Goal: Task Accomplishment & Management: Use online tool/utility

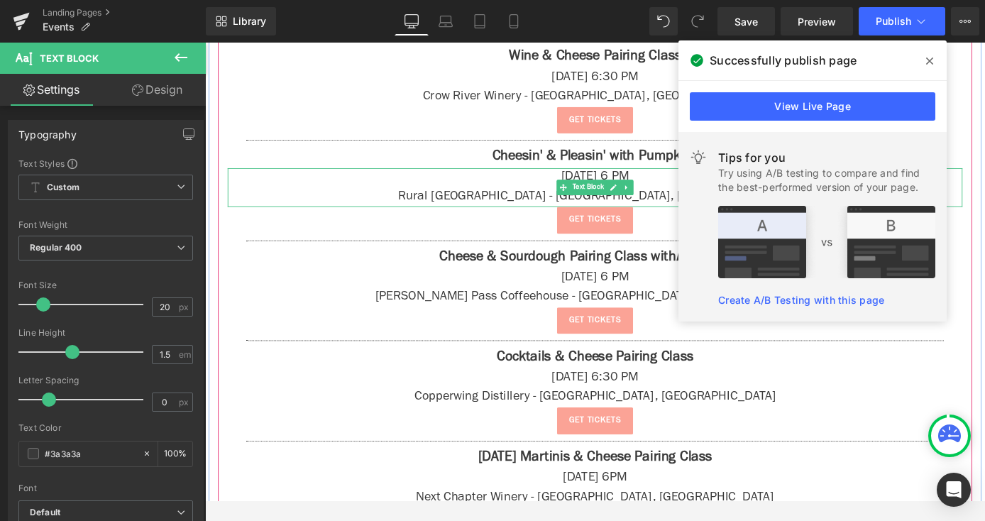
click at [941, 55] on div "Successfully publish page" at bounding box center [812, 60] width 268 height 40
click at [935, 60] on span at bounding box center [929, 61] width 23 height 23
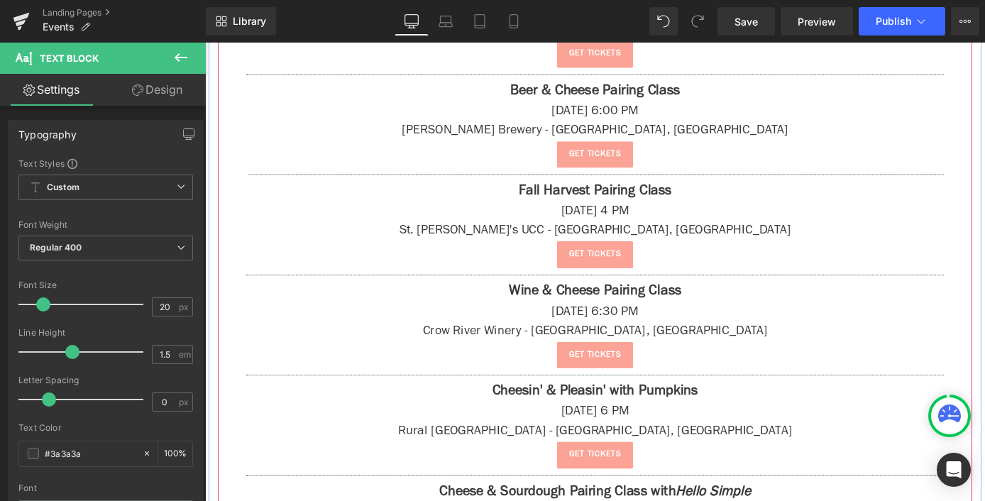
scroll to position [1400, 0]
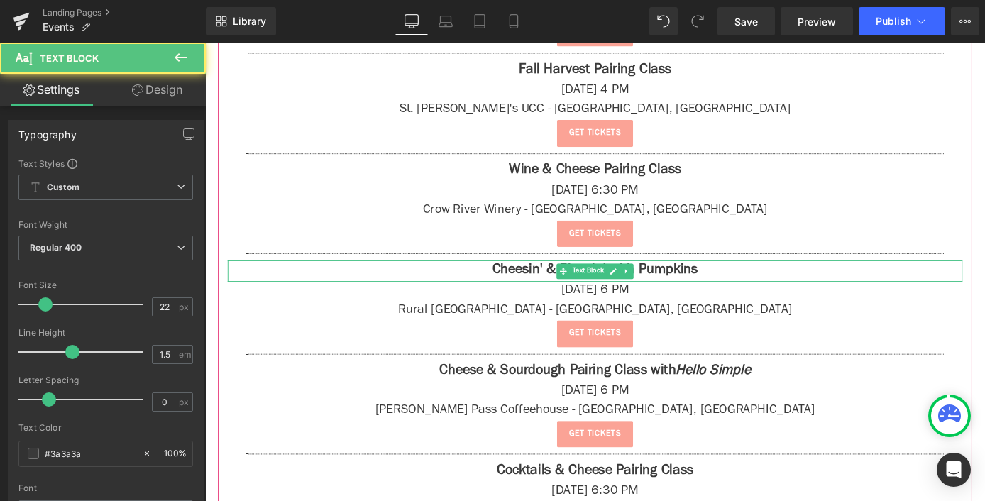
click at [680, 288] on strong "Cheesin' & Pleasin' with Pumpkins" at bounding box center [635, 294] width 226 height 16
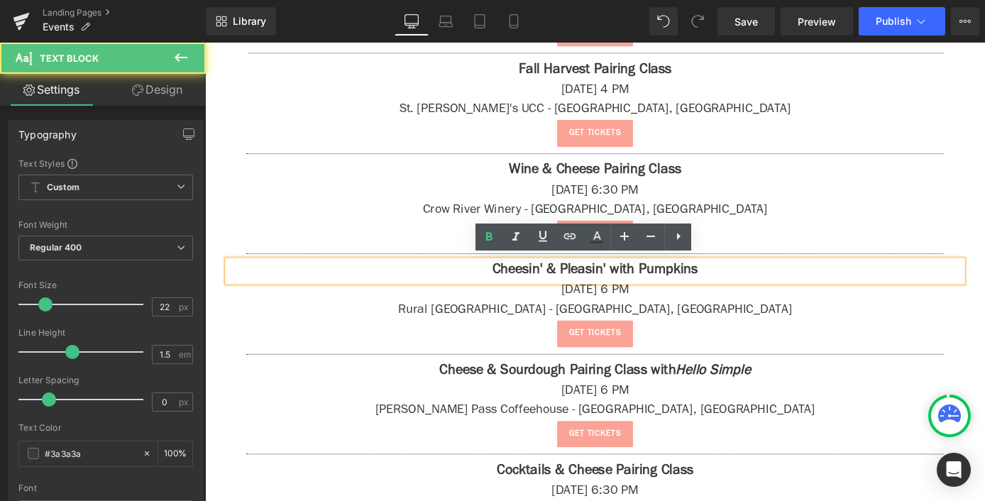
click at [740, 295] on strong "Cheesin' & Pleasin' with Pumpkins" at bounding box center [635, 294] width 226 height 16
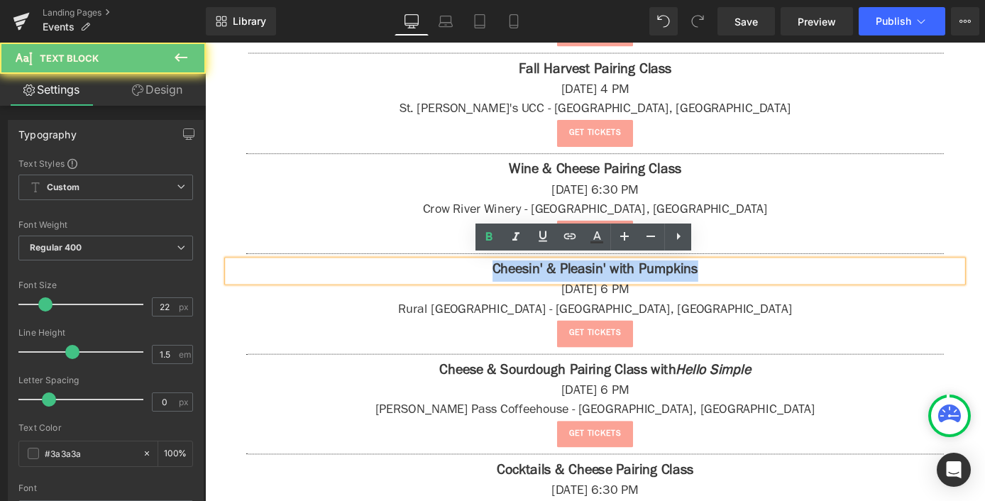
click at [740, 295] on strong "Cheesin' & Pleasin' with Pumpkins" at bounding box center [635, 294] width 226 height 16
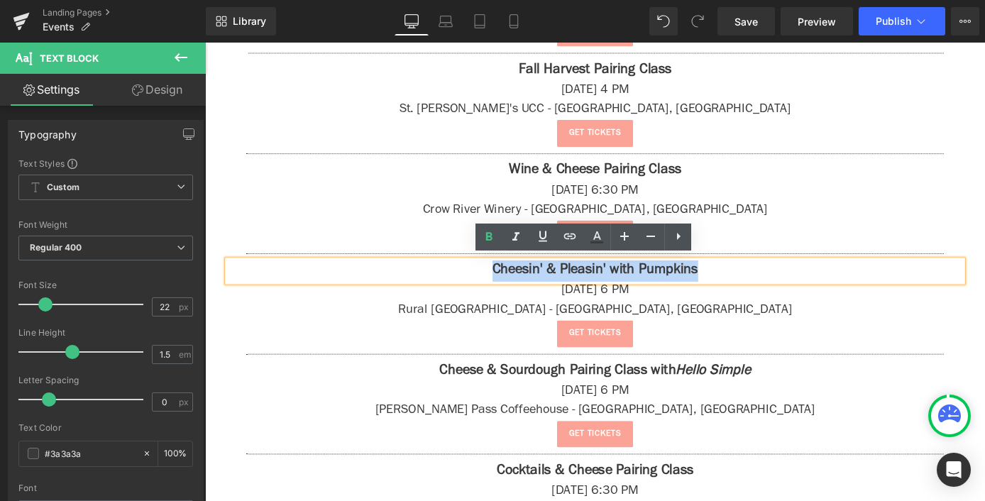
copy strong "Cheesin' & Pleasin' with Pumpkins"
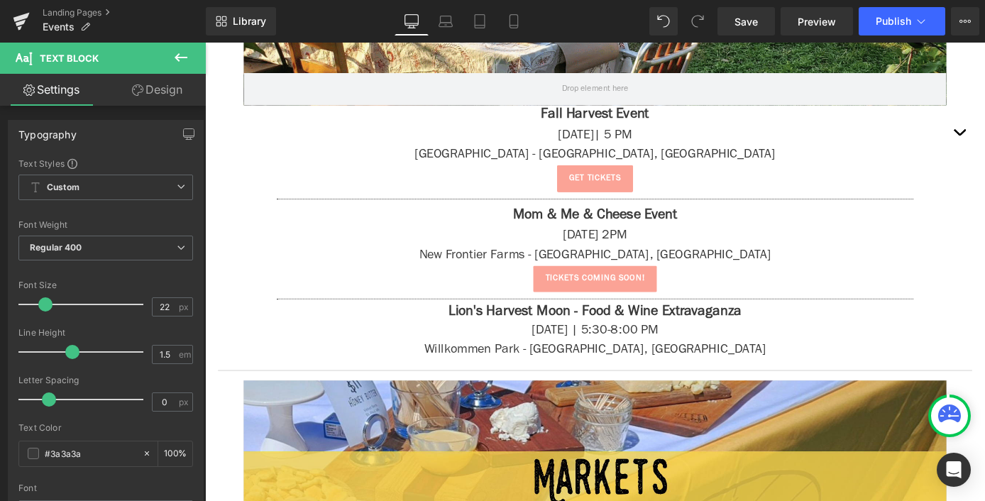
scroll to position [3217, 0]
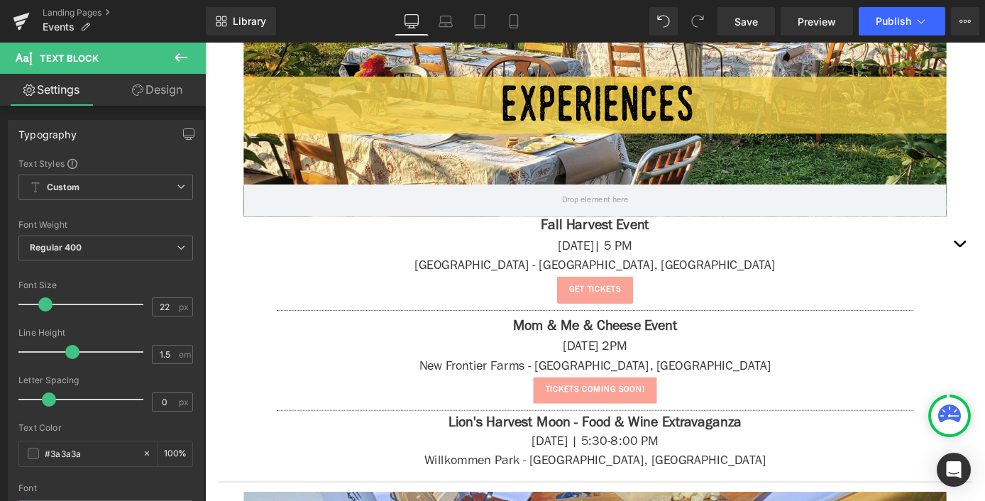
click at [182, 59] on icon at bounding box center [180, 57] width 17 height 17
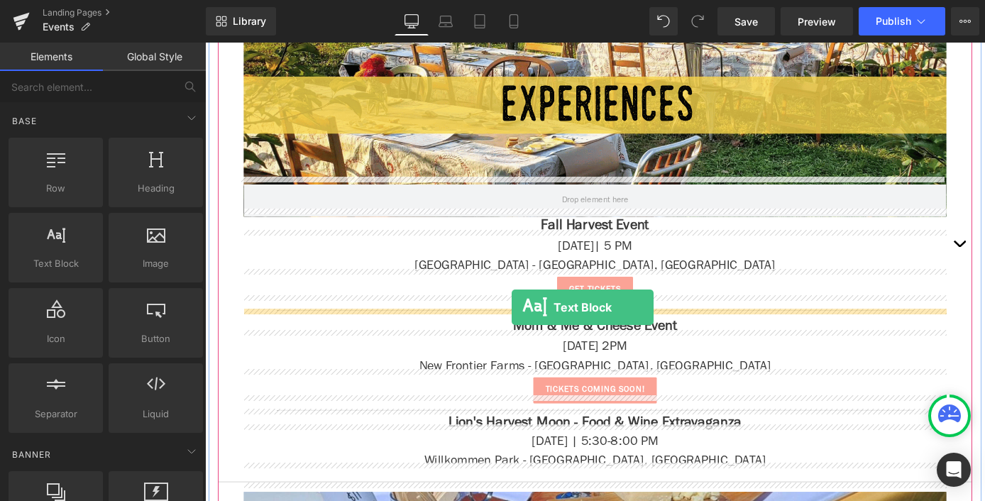
drag, startPoint x: 273, startPoint y: 287, endPoint x: 543, endPoint y: 334, distance: 273.8
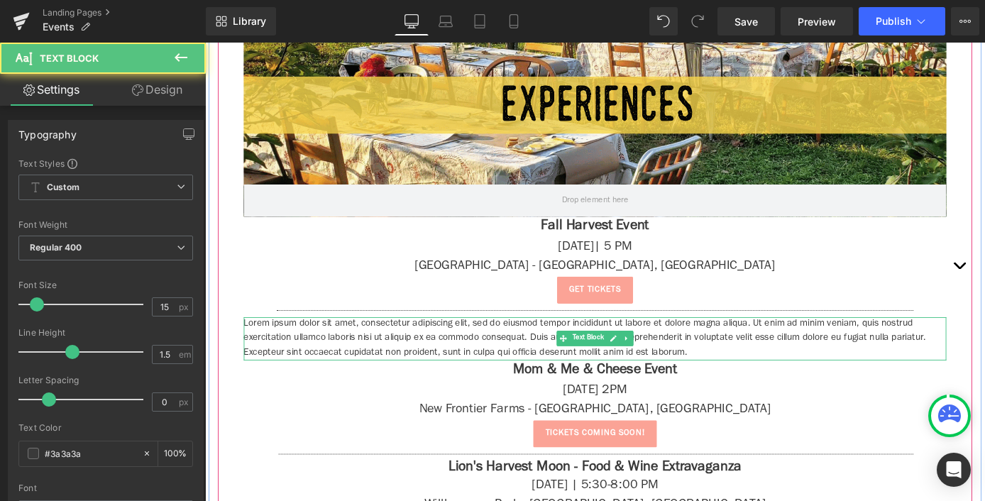
click at [555, 366] on p "Lorem ipsum dolor sit amet, consectetur adipiscing elit, sed do eiusmod tempor …" at bounding box center [634, 369] width 773 height 48
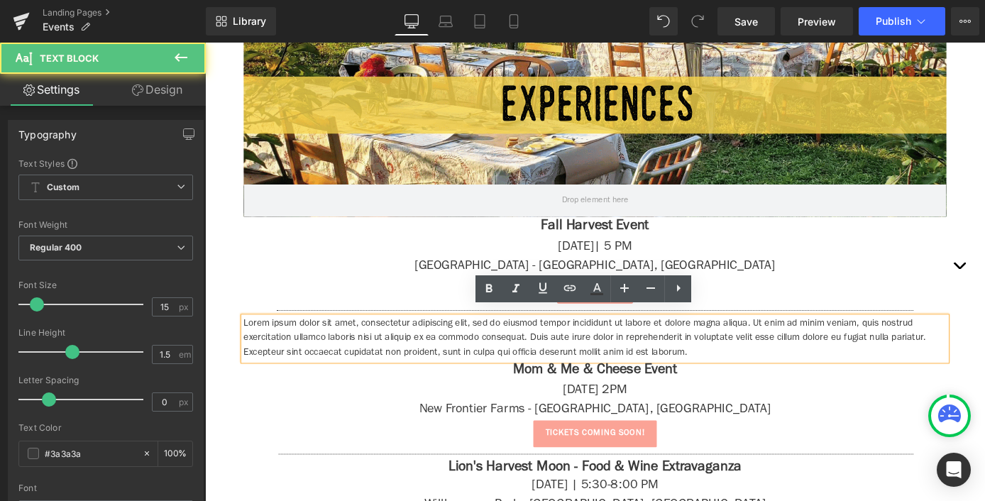
click at [502, 351] on p "Lorem ipsum dolor sit amet, consectetur adipiscing elit, sed do eiusmod tempor …" at bounding box center [634, 369] width 773 height 48
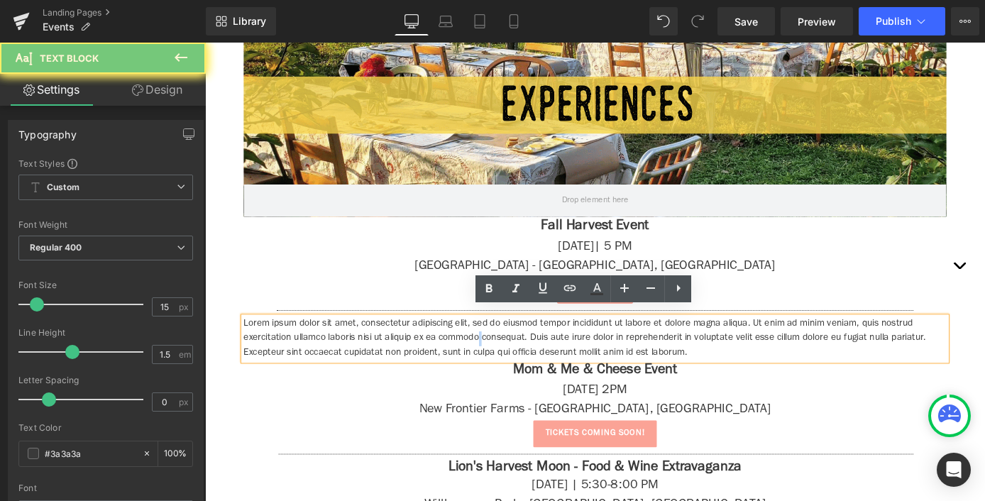
click at [502, 351] on p "Lorem ipsum dolor sit amet, consectetur adipiscing elit, sed do eiusmod tempor …" at bounding box center [634, 369] width 773 height 48
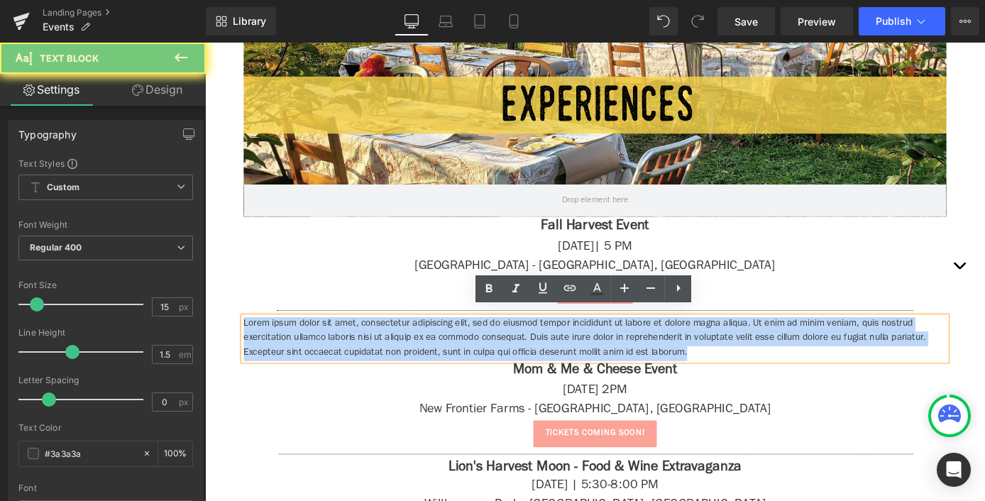
click at [502, 351] on p "Lorem ipsum dolor sit amet, consectetur adipiscing elit, sed do eiusmod tempor …" at bounding box center [634, 369] width 773 height 48
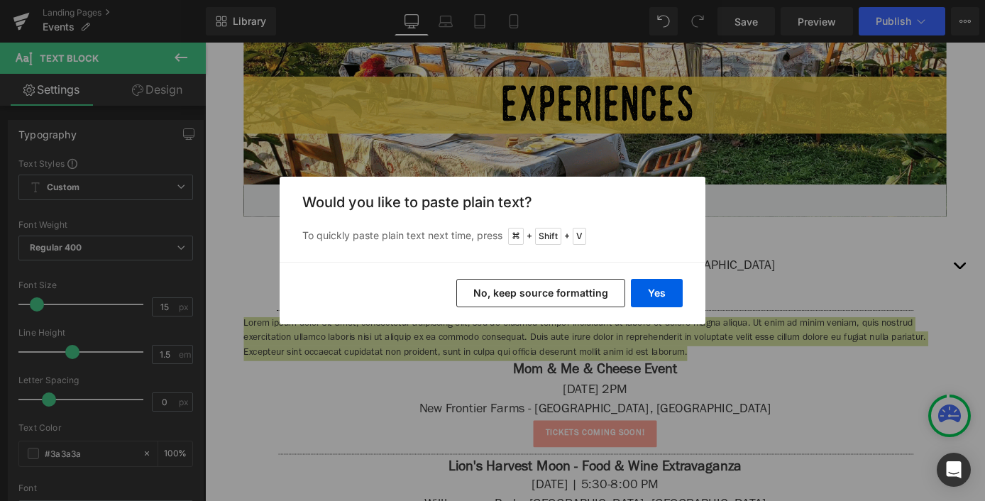
click at [588, 292] on button "No, keep source formatting" at bounding box center [540, 293] width 169 height 28
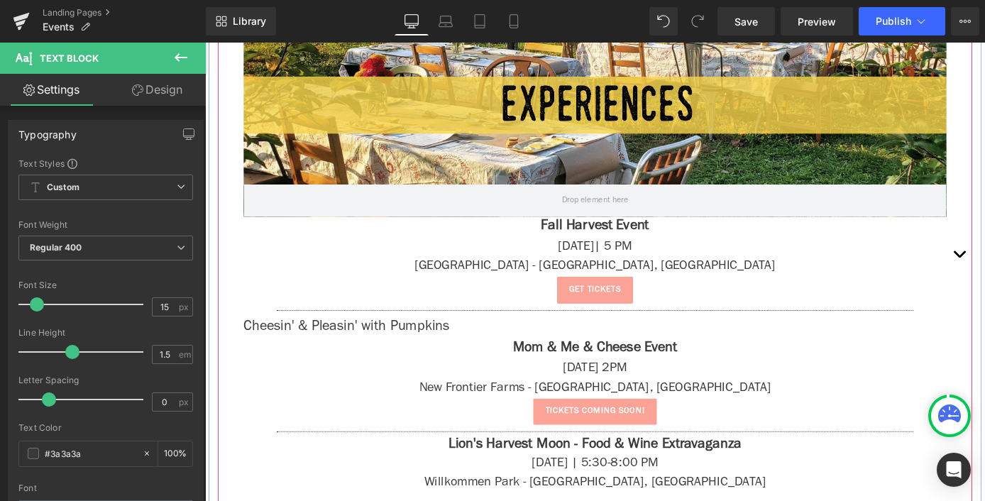
click at [416, 348] on span "Cheesin' & Pleasin' with Pumpkins" at bounding box center [361, 356] width 226 height 16
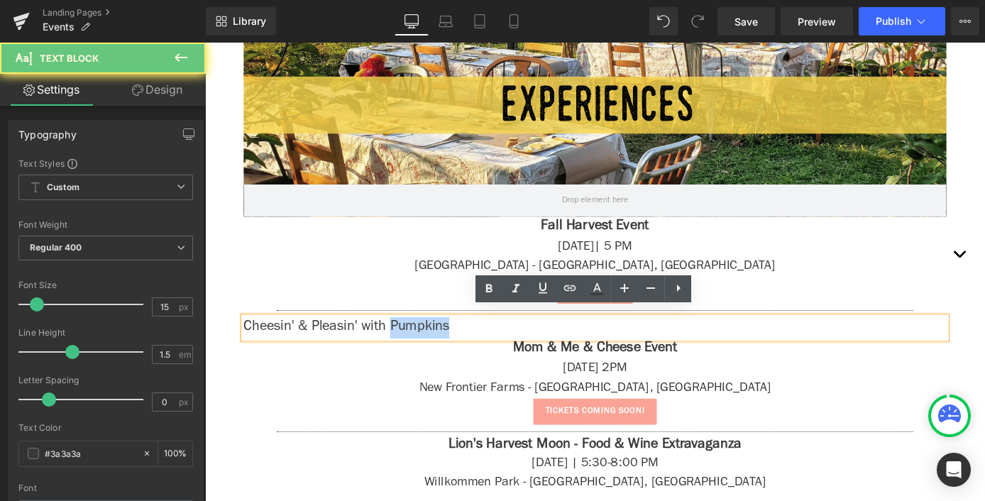
click at [416, 348] on span "Cheesin' & Pleasin' with Pumpkins" at bounding box center [361, 356] width 226 height 16
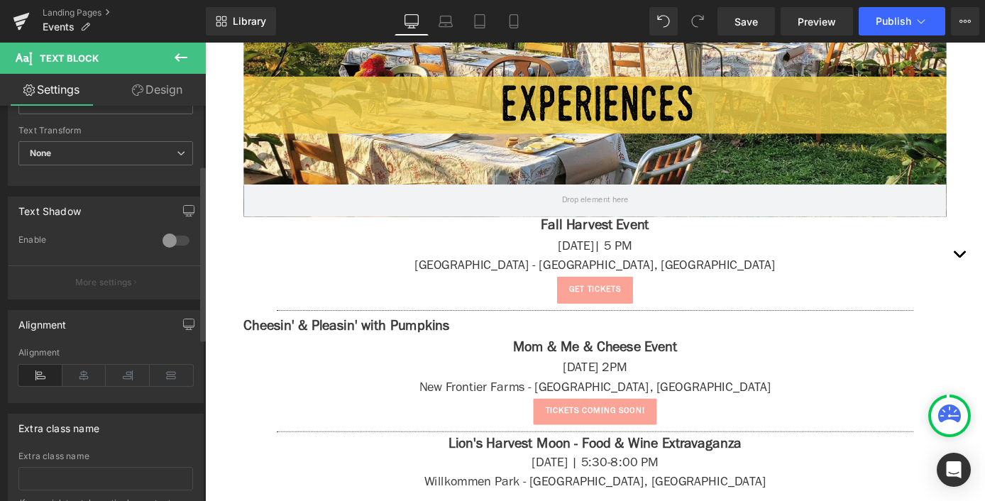
scroll to position [501, 0]
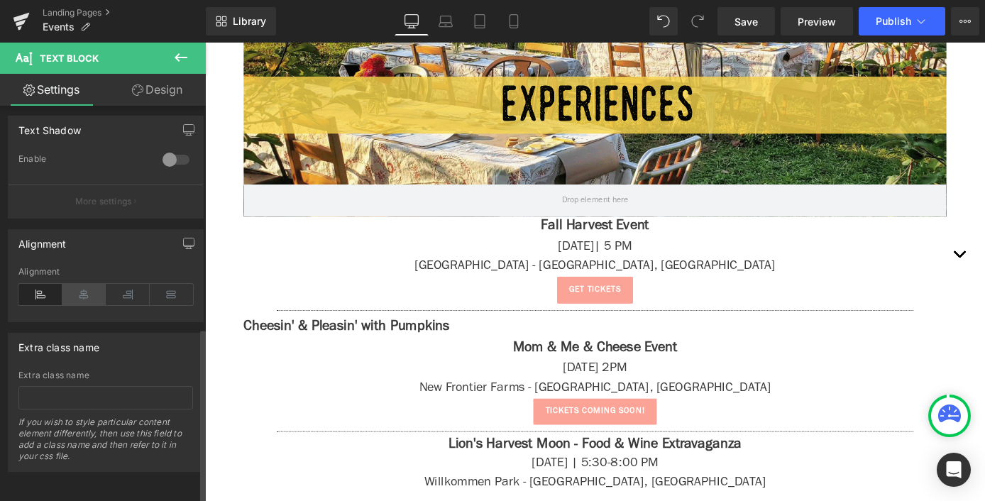
click at [81, 285] on icon at bounding box center [84, 294] width 44 height 21
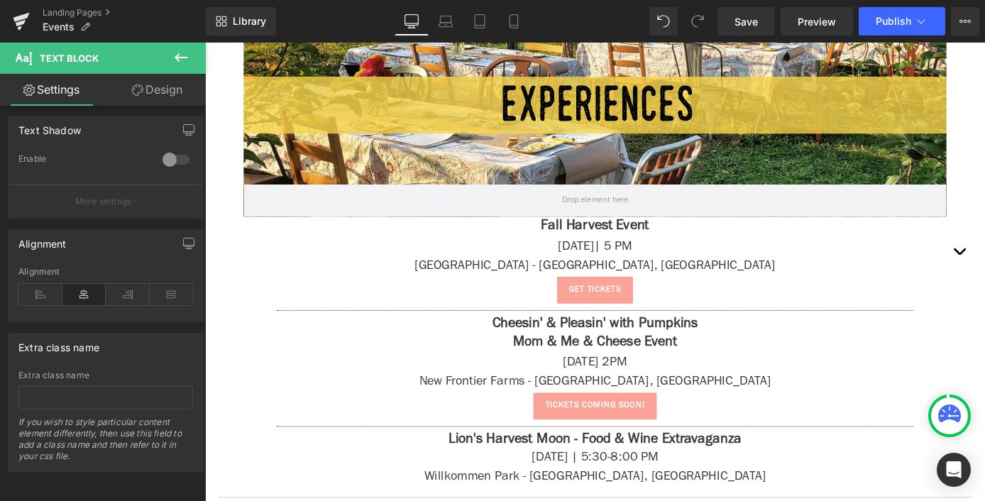
click at [184, 54] on icon at bounding box center [180, 57] width 17 height 17
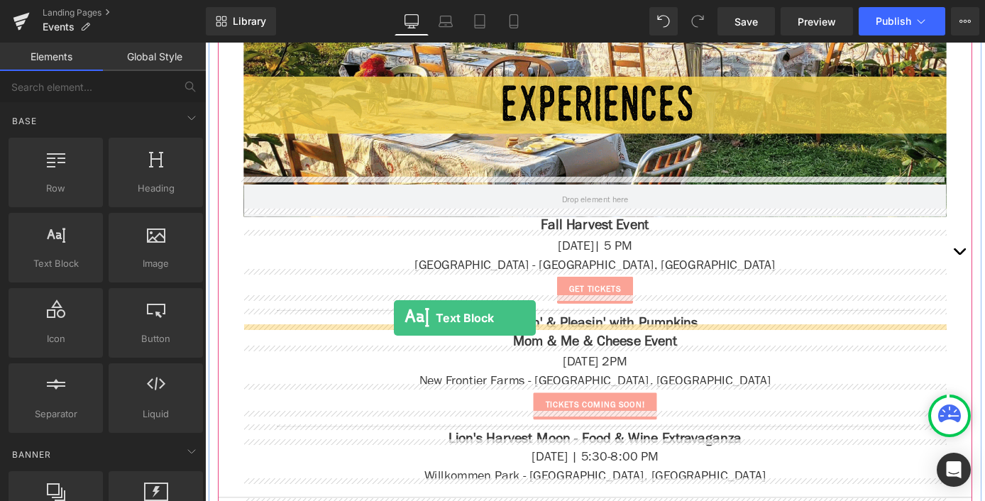
drag, startPoint x: 280, startPoint y: 286, endPoint x: 413, endPoint y: 346, distance: 146.1
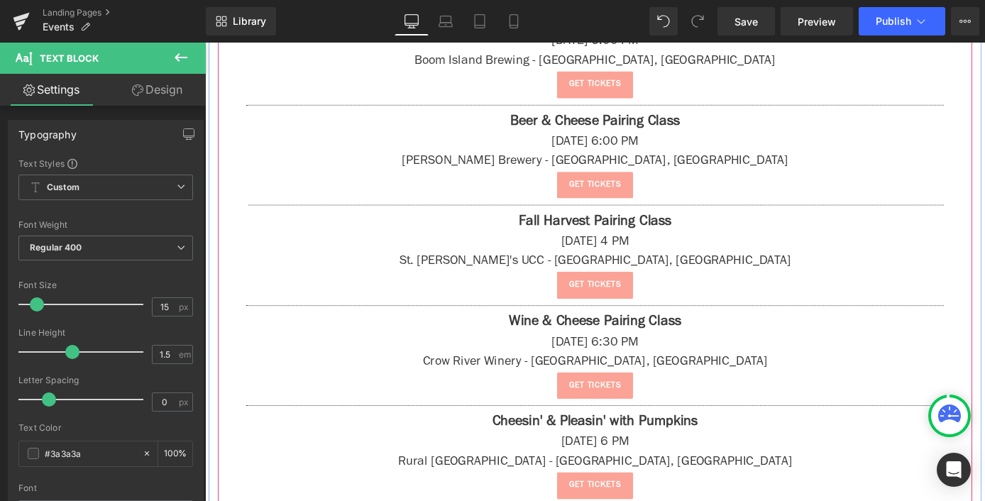
scroll to position [1322, 0]
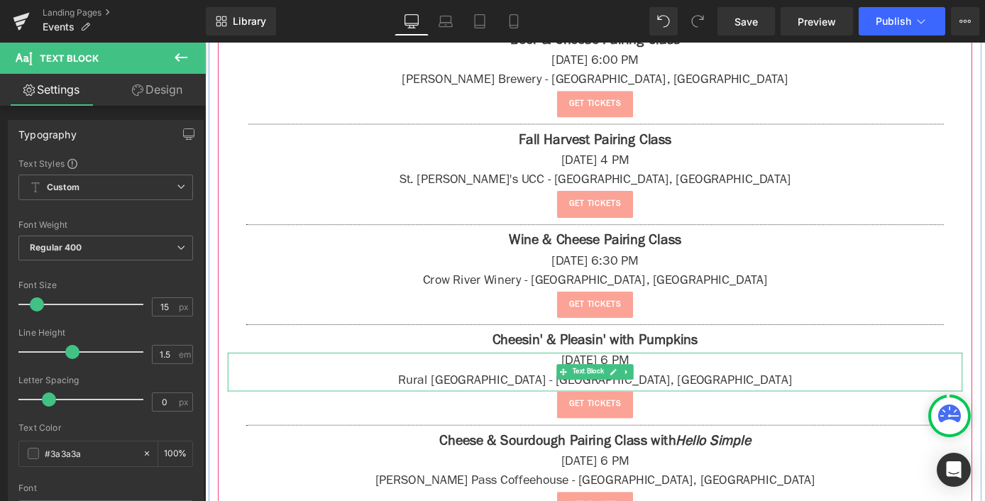
click at [659, 389] on p "[DATE] 6 PM" at bounding box center [634, 394] width 809 height 21
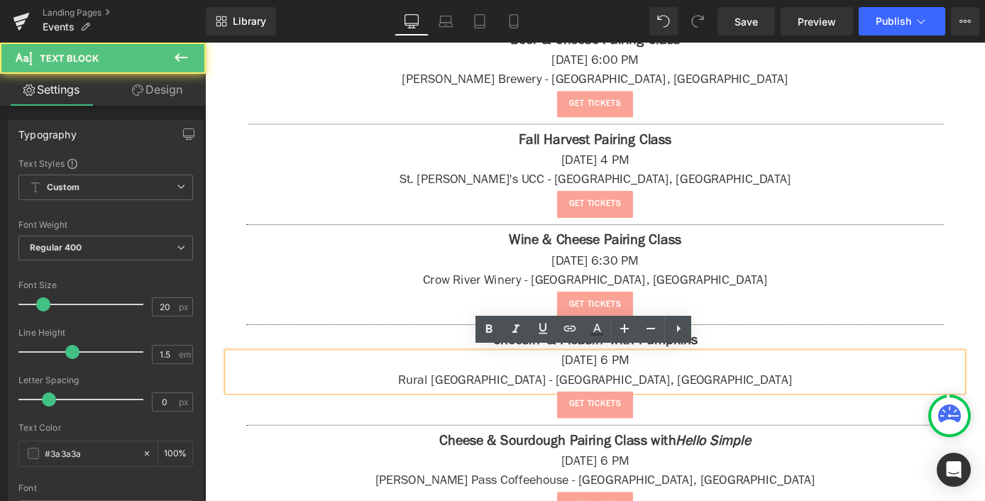
click at [659, 389] on p "[DATE] 6 PM" at bounding box center [634, 394] width 809 height 21
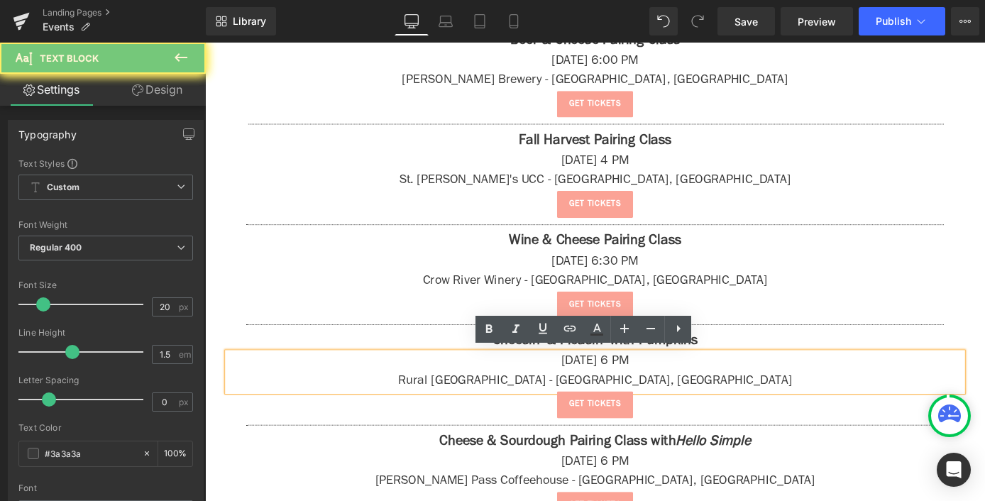
click at [742, 406] on p "Rural [GEOGRAPHIC_DATA] - [GEOGRAPHIC_DATA], [GEOGRAPHIC_DATA]" at bounding box center [634, 415] width 809 height 21
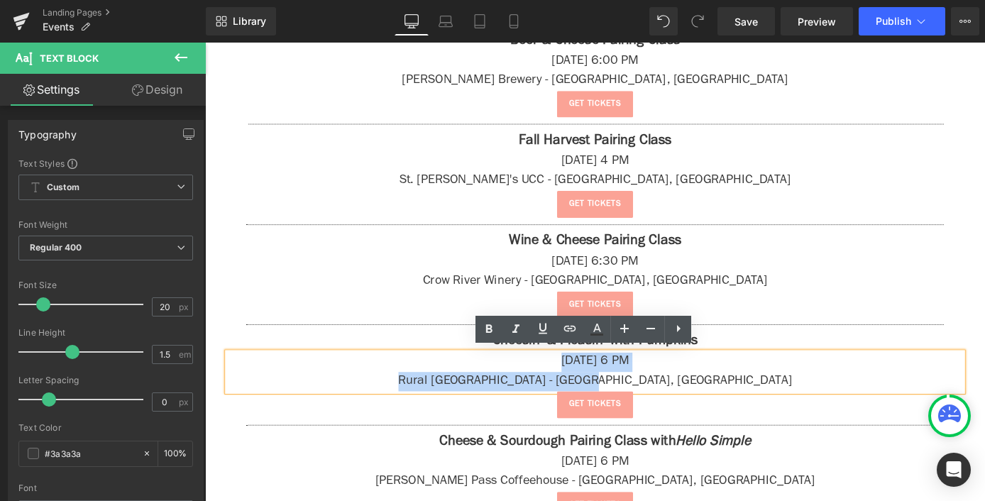
drag, startPoint x: 668, startPoint y: 402, endPoint x: 534, endPoint y: 382, distance: 134.8
click at [534, 384] on div "[DATE] 6 PM Rural [GEOGRAPHIC_DATA] - [GEOGRAPHIC_DATA], [GEOGRAPHIC_DATA]" at bounding box center [634, 405] width 809 height 43
copy div "[DATE] 6 PM Rural [GEOGRAPHIC_DATA] - [GEOGRAPHIC_DATA], [GEOGRAPHIC_DATA]"
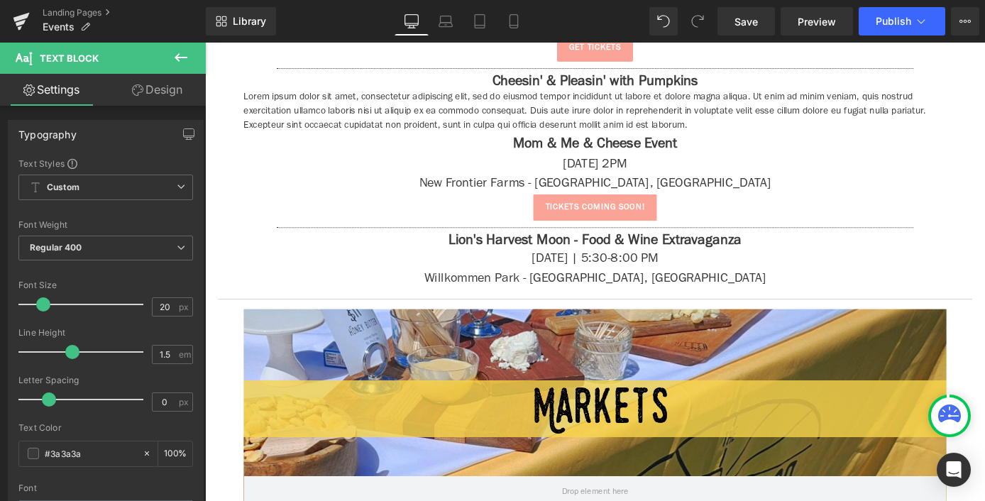
scroll to position [3450, 0]
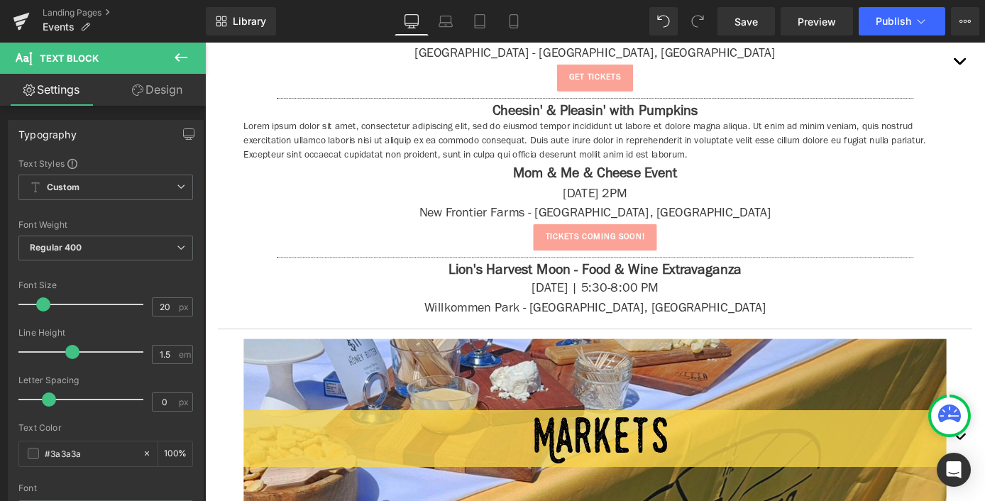
click at [649, 144] on link at bounding box center [654, 152] width 15 height 17
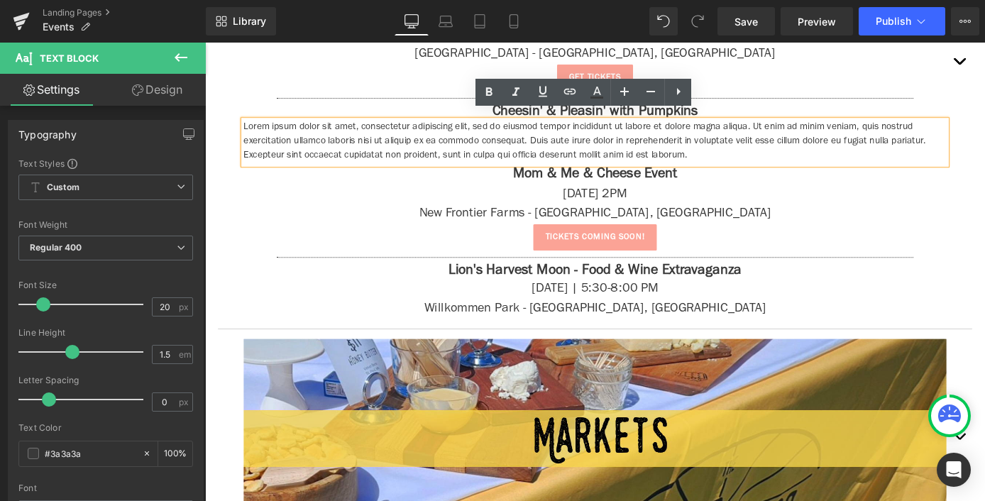
click at [649, 140] on p "Lorem ipsum dolor sit amet, consectetur adipiscing elit, sed do eiusmod tempor …" at bounding box center [634, 152] width 773 height 48
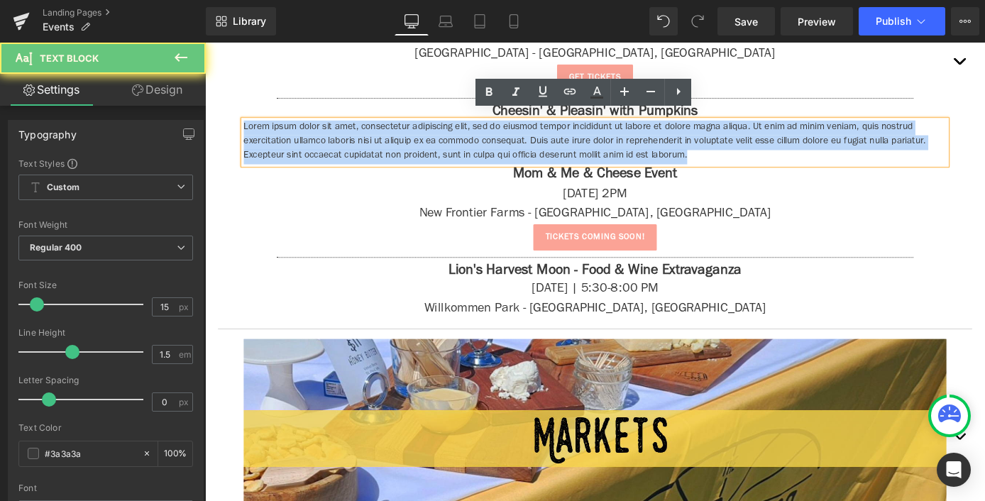
click at [649, 140] on p "Lorem ipsum dolor sit amet, consectetur adipiscing elit, sed do eiusmod tempor …" at bounding box center [634, 152] width 773 height 48
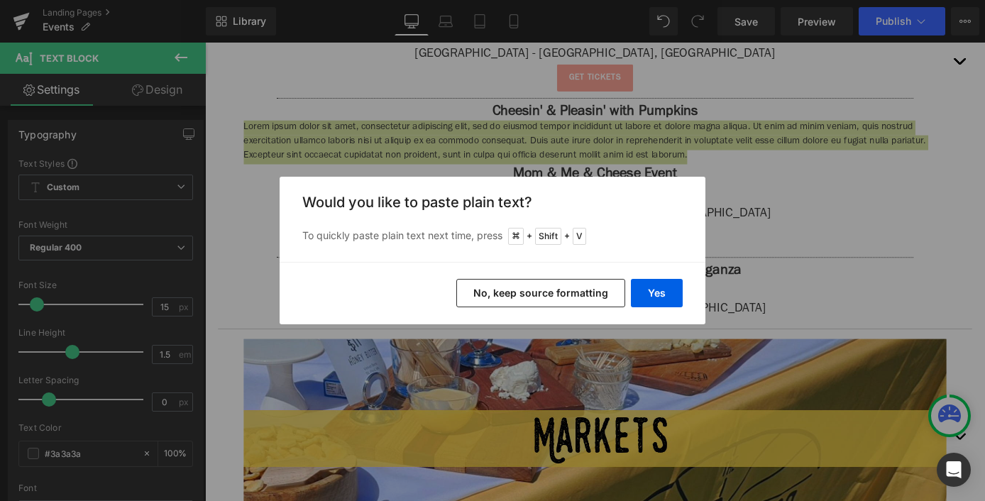
click at [595, 291] on button "No, keep source formatting" at bounding box center [540, 293] width 169 height 28
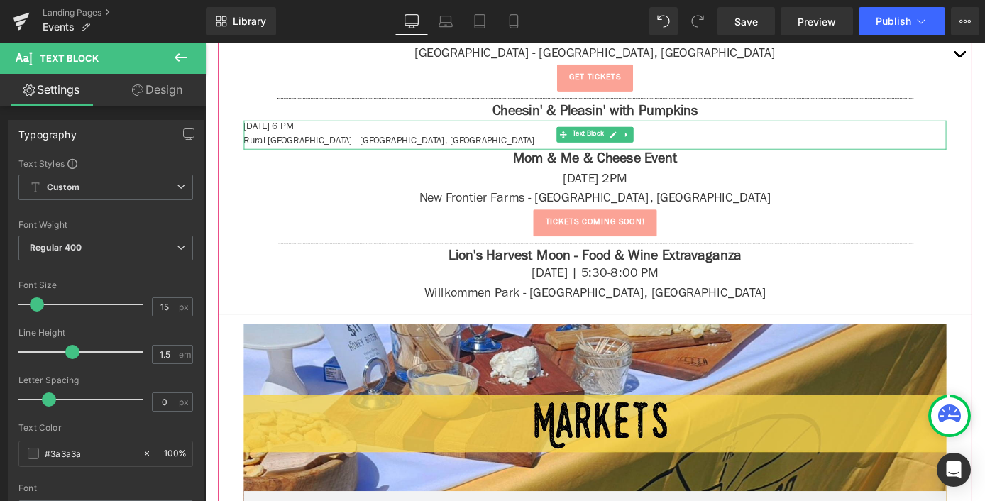
click at [409, 135] on p "[DATE] 6 PM" at bounding box center [634, 136] width 773 height 16
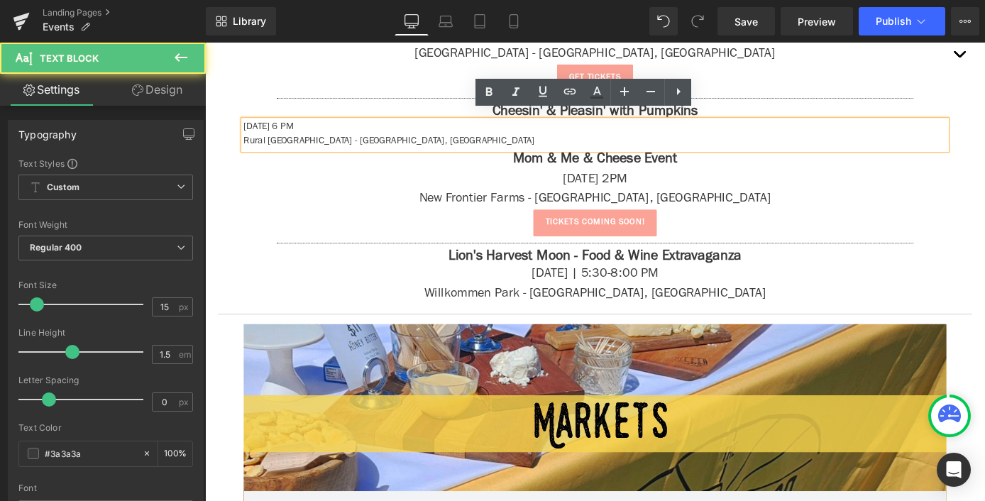
click at [409, 135] on p "[DATE] 6 PM" at bounding box center [634, 136] width 773 height 16
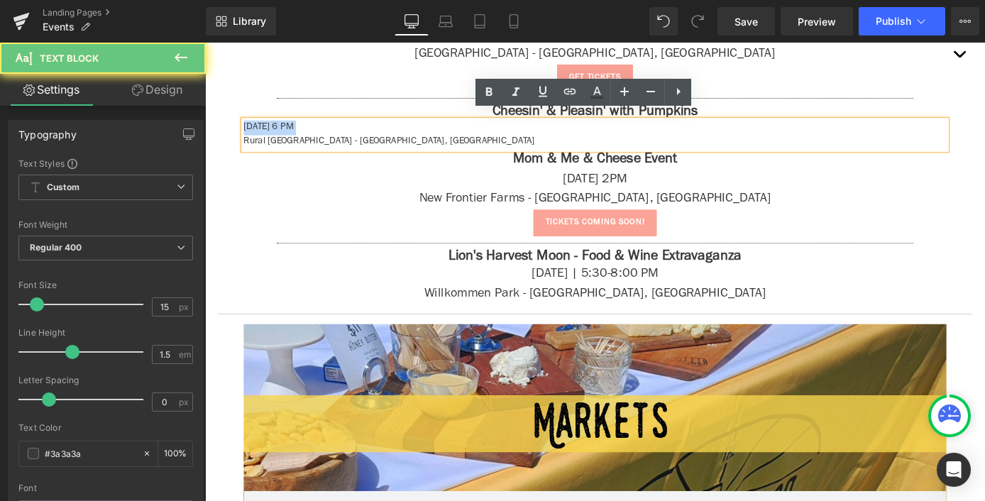
click at [409, 135] on p "[DATE] 6 PM" at bounding box center [634, 136] width 773 height 16
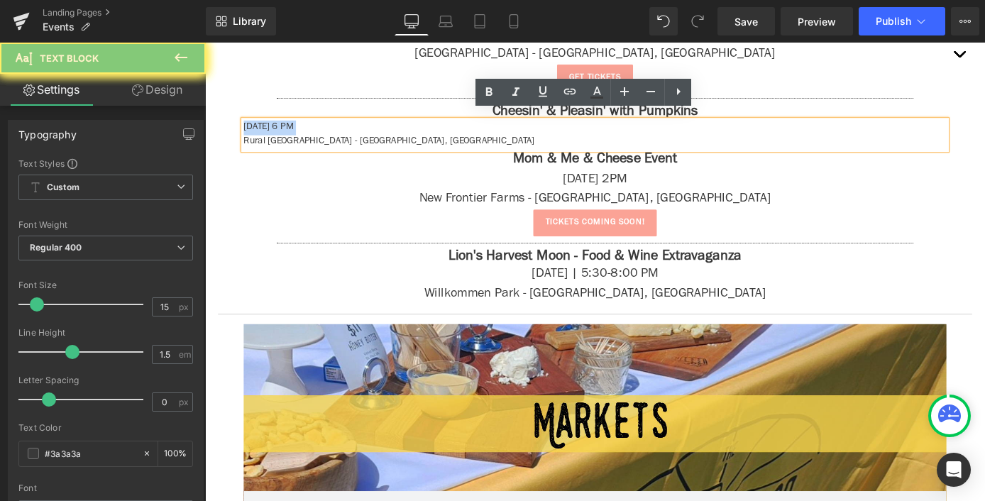
click at [409, 135] on p "[DATE] 6 PM" at bounding box center [634, 136] width 773 height 16
click at [411, 145] on p "Rural [GEOGRAPHIC_DATA] - [GEOGRAPHIC_DATA], [GEOGRAPHIC_DATA]" at bounding box center [634, 153] width 773 height 16
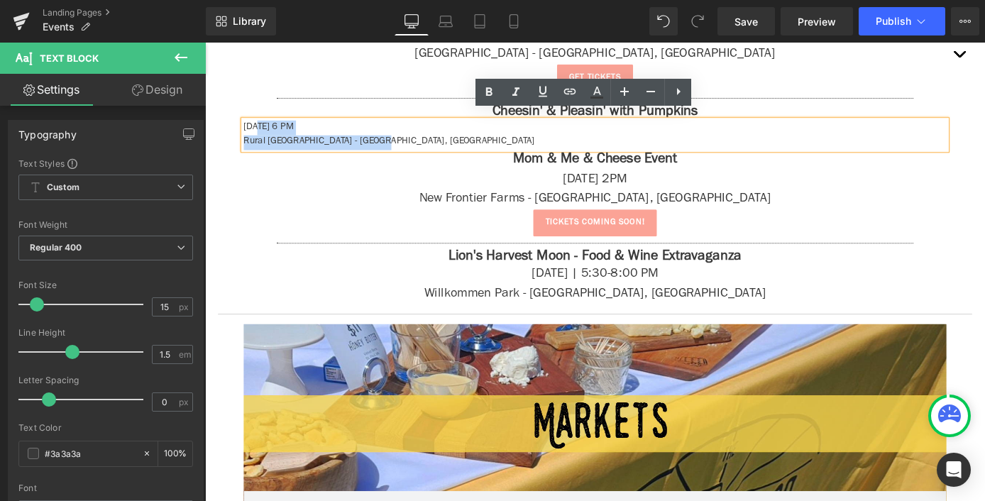
drag, startPoint x: 411, startPoint y: 143, endPoint x: 253, endPoint y: 118, distance: 160.2
click at [253, 128] on div "[DATE] 6 PM Rural [GEOGRAPHIC_DATA] - [GEOGRAPHIC_DATA], [GEOGRAPHIC_DATA]" at bounding box center [634, 144] width 773 height 32
drag, startPoint x: 245, startPoint y: 122, endPoint x: 420, endPoint y: 143, distance: 176.5
click at [431, 138] on div "[DATE] 6 PM Rural [GEOGRAPHIC_DATA] - [GEOGRAPHIC_DATA], [GEOGRAPHIC_DATA]" at bounding box center [634, 144] width 773 height 32
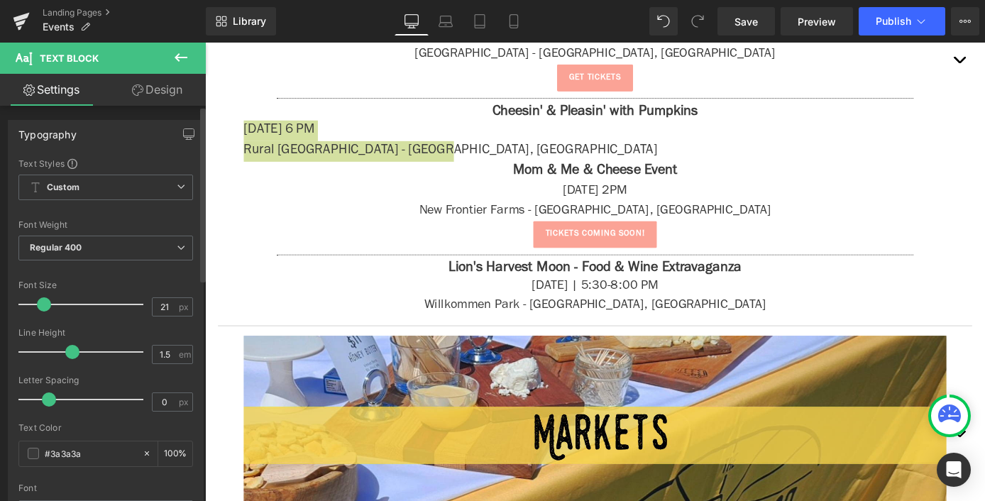
type input "20"
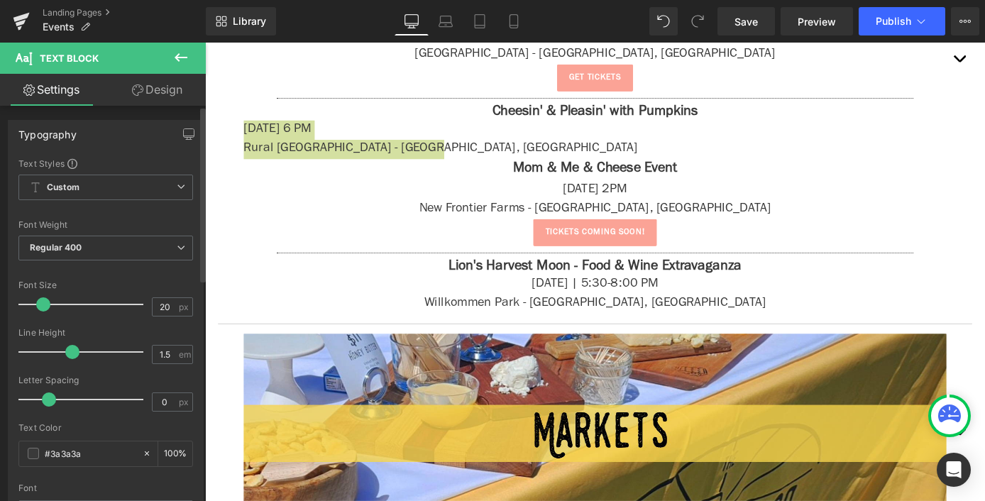
click at [43, 307] on span at bounding box center [43, 304] width 14 height 14
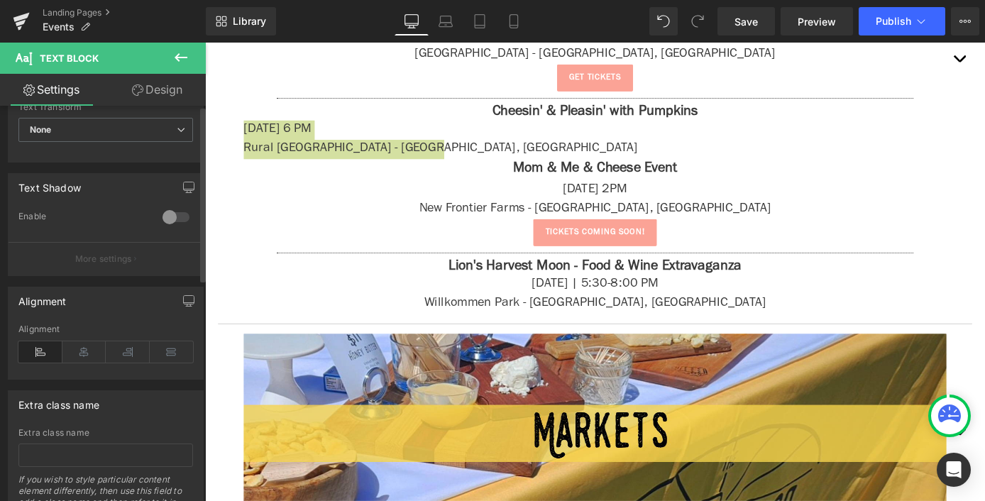
scroll to position [501, 0]
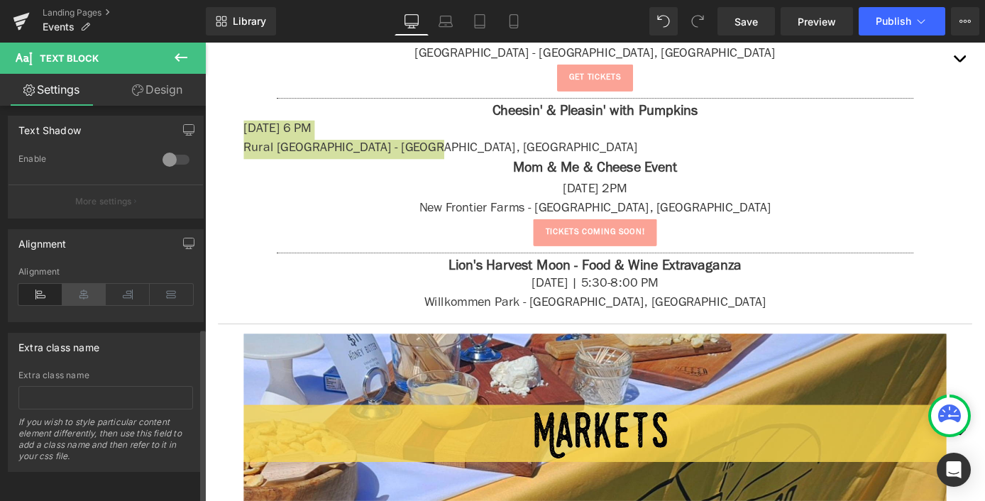
click at [79, 285] on icon at bounding box center [84, 294] width 44 height 21
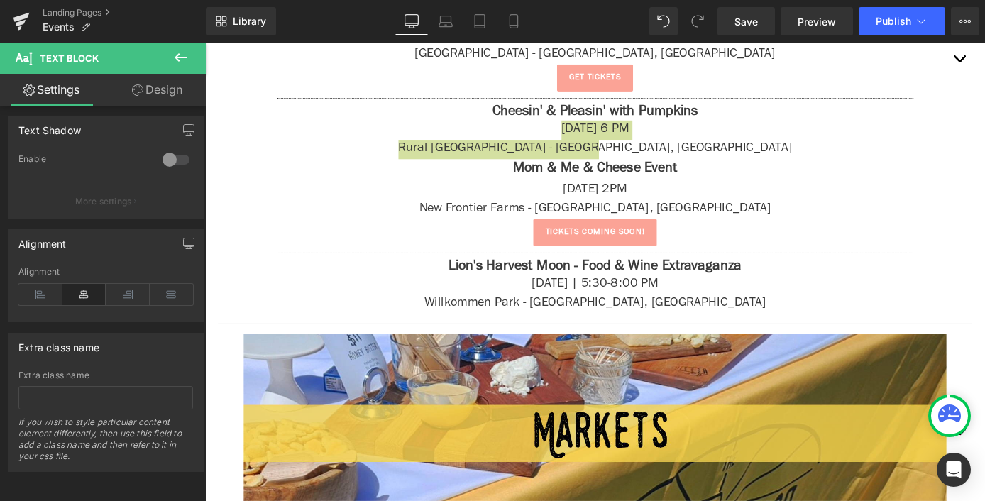
click at [180, 60] on icon at bounding box center [180, 57] width 17 height 17
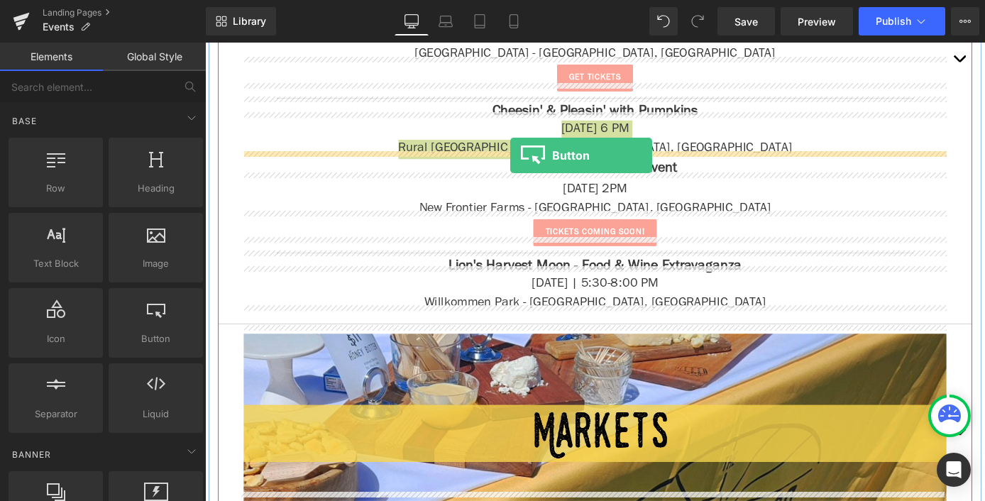
drag, startPoint x: 329, startPoint y: 380, endPoint x: 541, endPoint y: 166, distance: 301.0
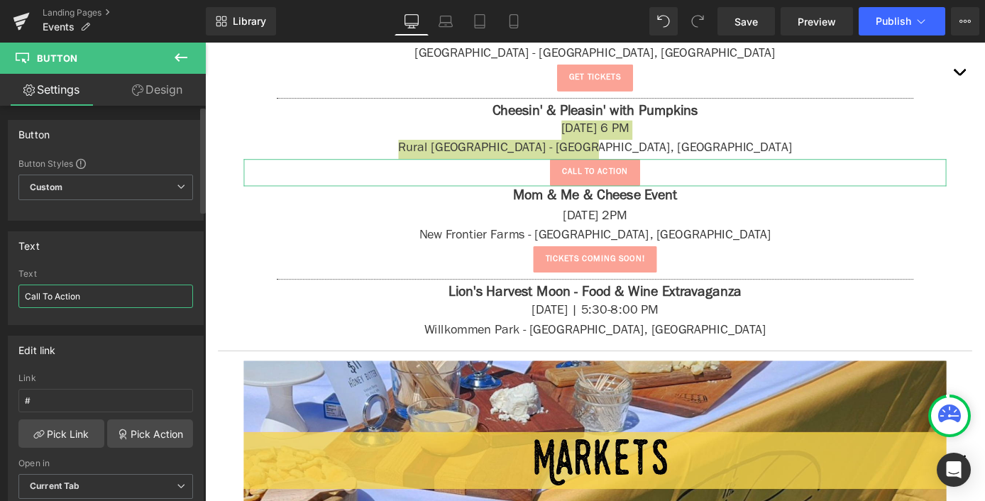
click at [80, 302] on input "Call To Action" at bounding box center [105, 296] width 175 height 23
type input "get tickets"
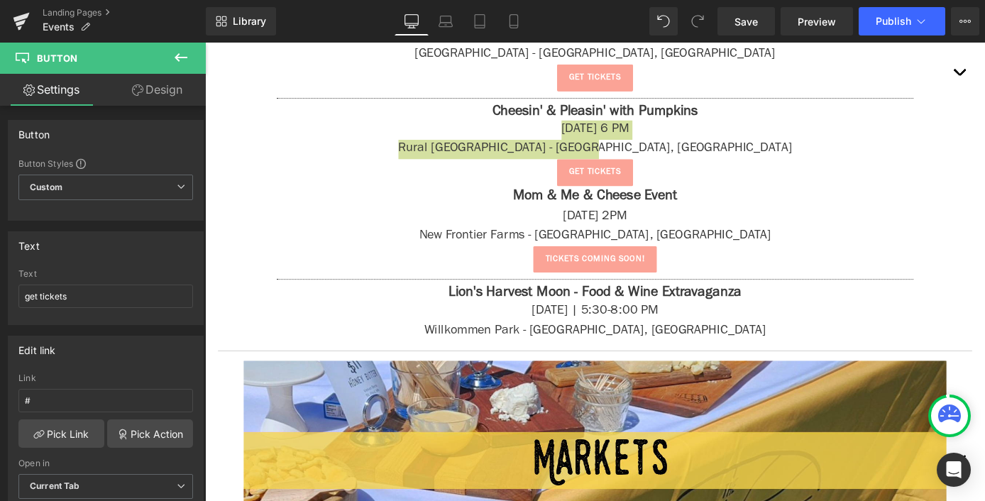
click at [199, 55] on button at bounding box center [181, 58] width 50 height 31
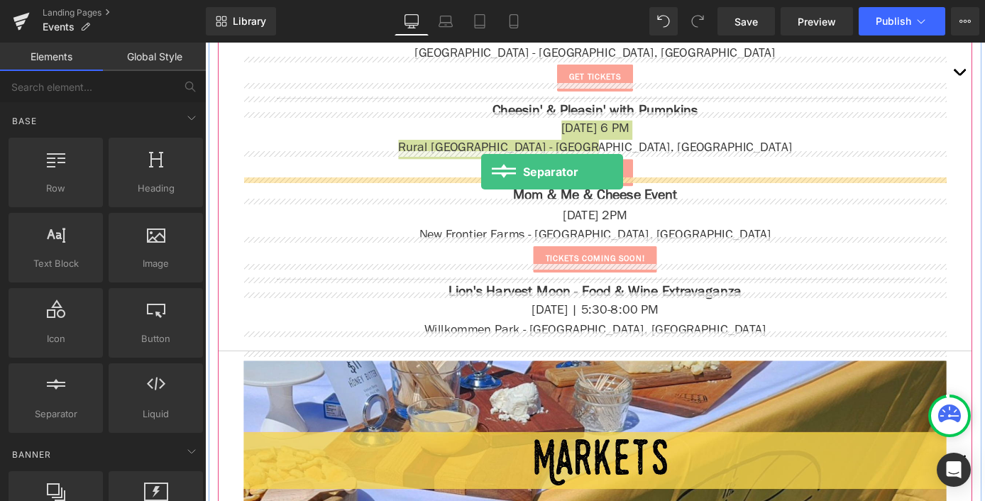
drag, startPoint x: 258, startPoint y: 448, endPoint x: 509, endPoint y: 184, distance: 363.8
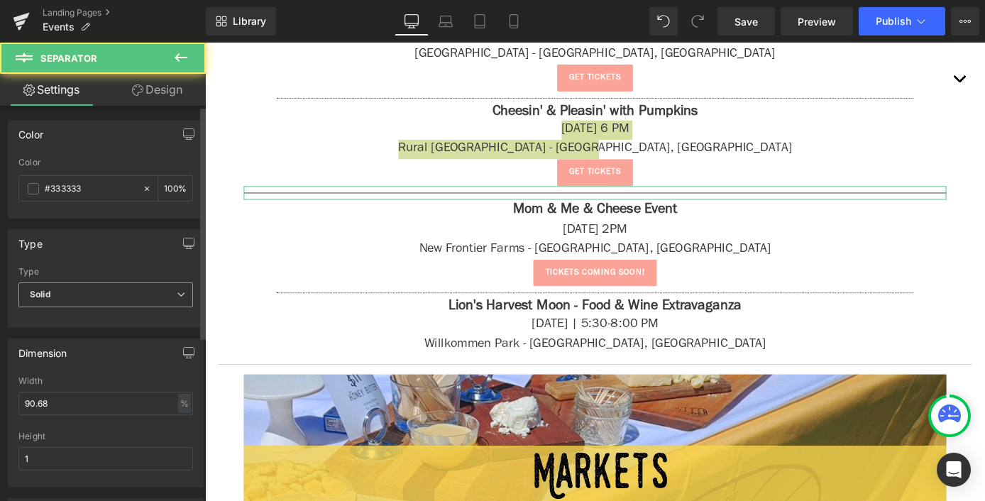
click at [75, 300] on span "Solid" at bounding box center [105, 294] width 175 height 25
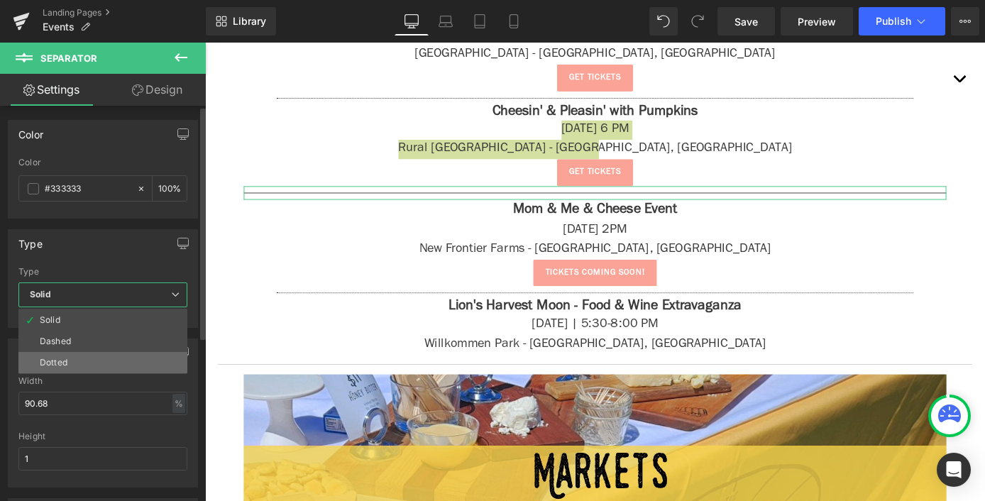
click at [91, 362] on li "Dotted" at bounding box center [102, 362] width 169 height 21
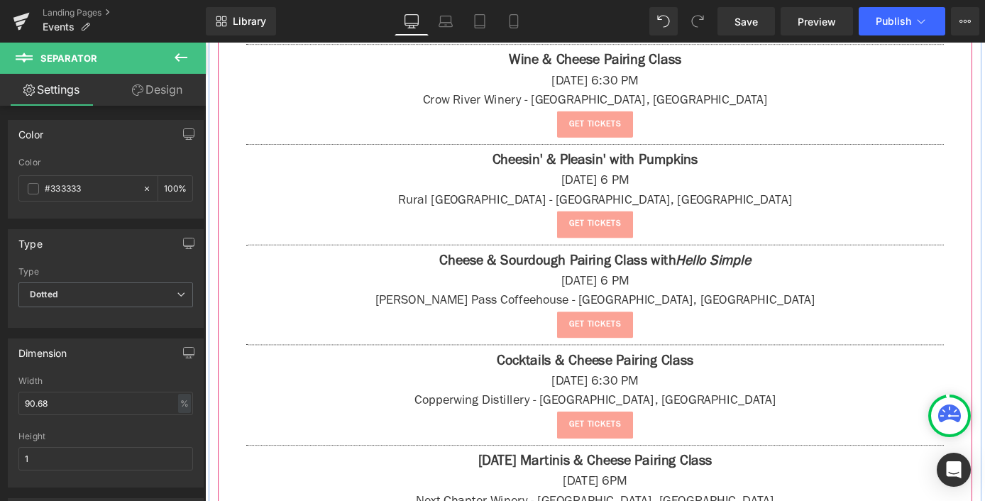
scroll to position [1461, 0]
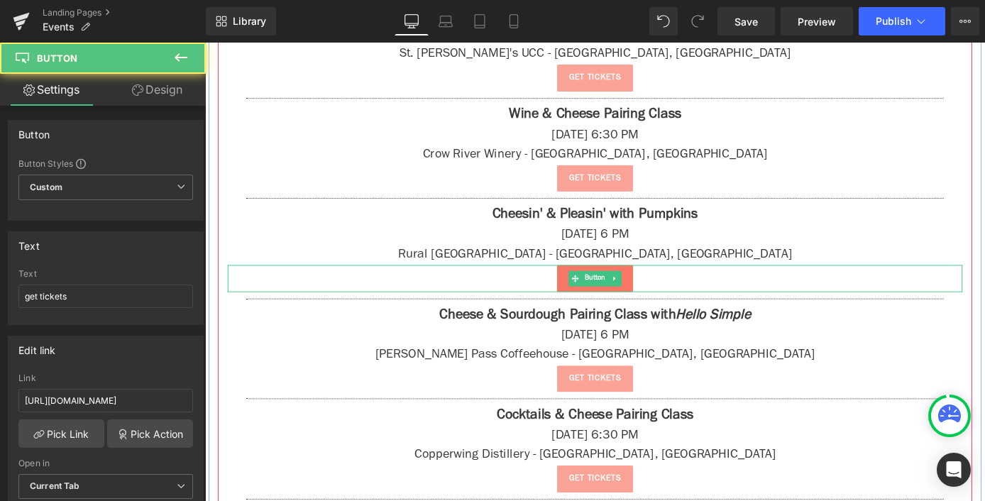
click at [652, 303] on div "get tickets Button" at bounding box center [634, 302] width 809 height 30
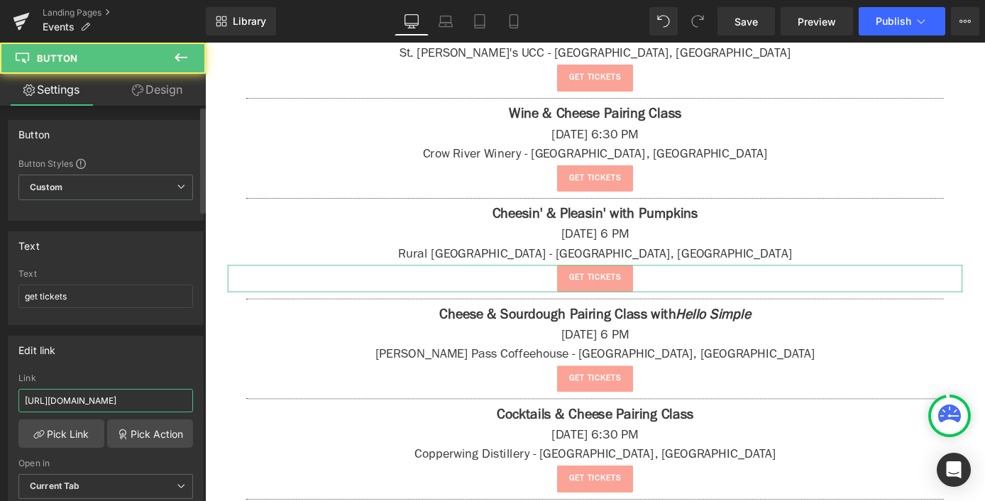
click at [63, 401] on input "[URL][DOMAIN_NAME]" at bounding box center [105, 400] width 175 height 23
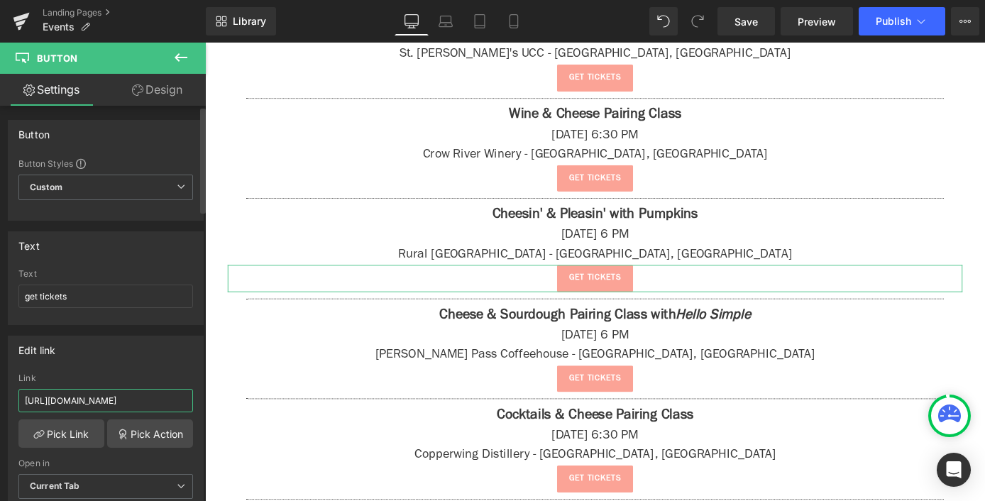
click at [63, 401] on input "[URL][DOMAIN_NAME]" at bounding box center [105, 400] width 175 height 23
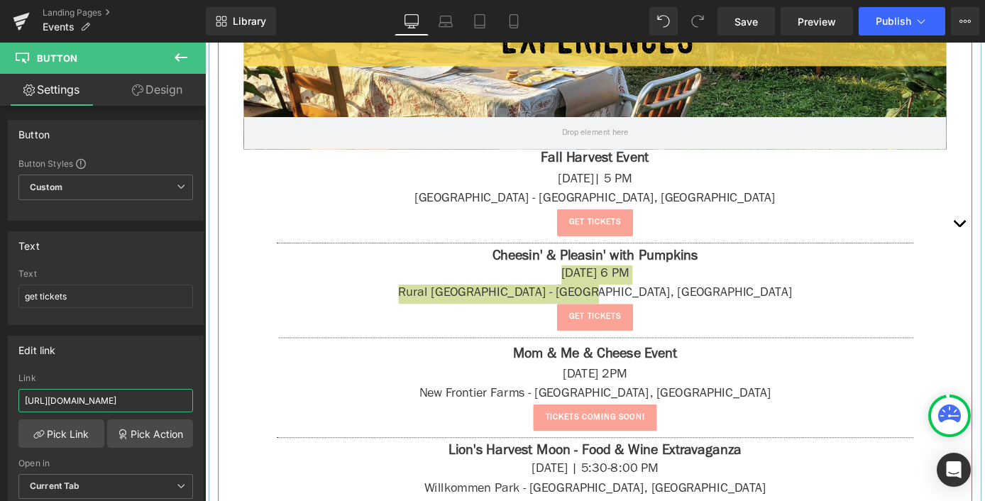
scroll to position [3473, 0]
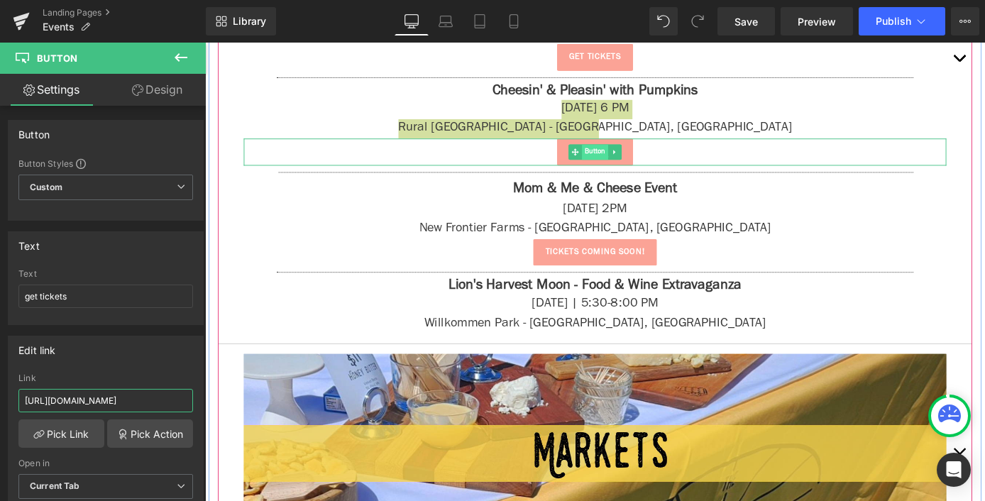
click at [635, 155] on span "Button" at bounding box center [634, 163] width 29 height 17
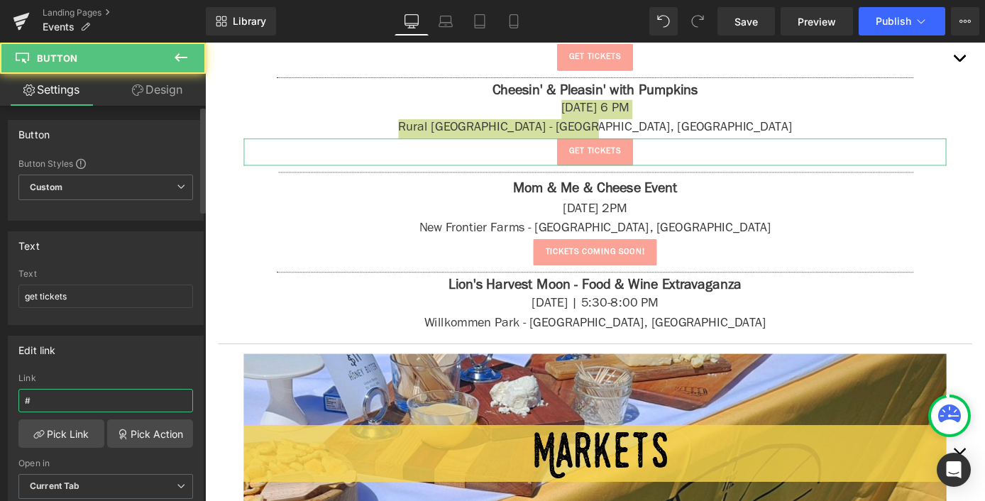
click at [114, 396] on input "#" at bounding box center [105, 400] width 175 height 23
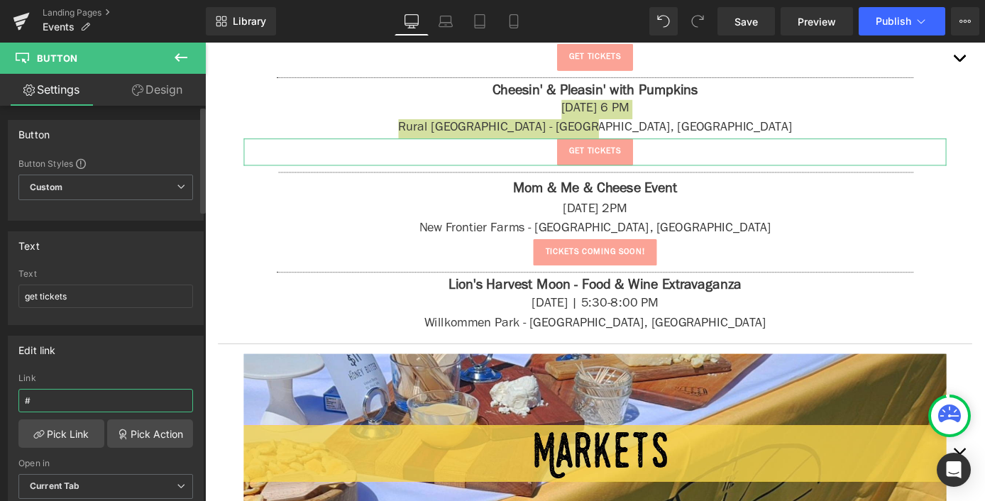
click at [114, 396] on input "#" at bounding box center [105, 400] width 175 height 23
paste input "[URL][DOMAIN_NAME]"
type input "[URL][DOMAIN_NAME]"
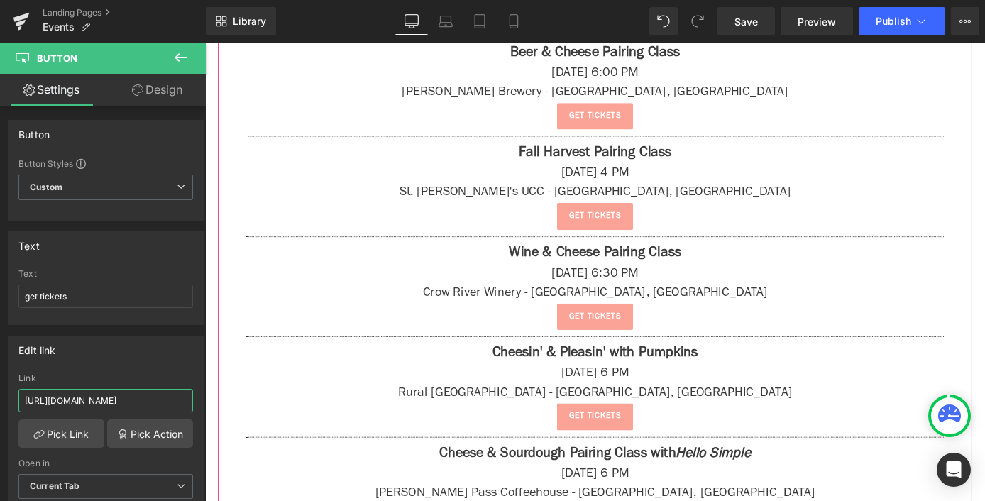
scroll to position [1092, 0]
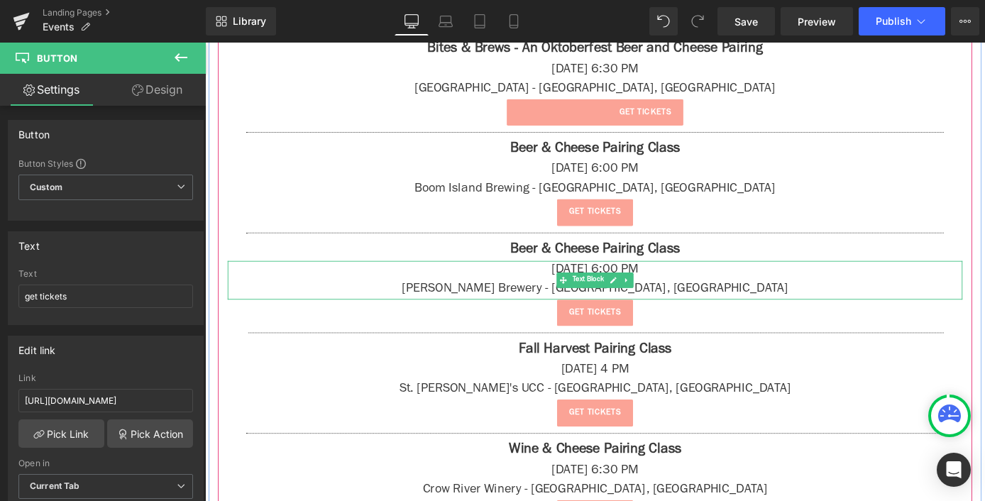
click at [809, 310] on p "[PERSON_NAME] Brewery - [GEOGRAPHIC_DATA], [GEOGRAPHIC_DATA]" at bounding box center [634, 314] width 809 height 21
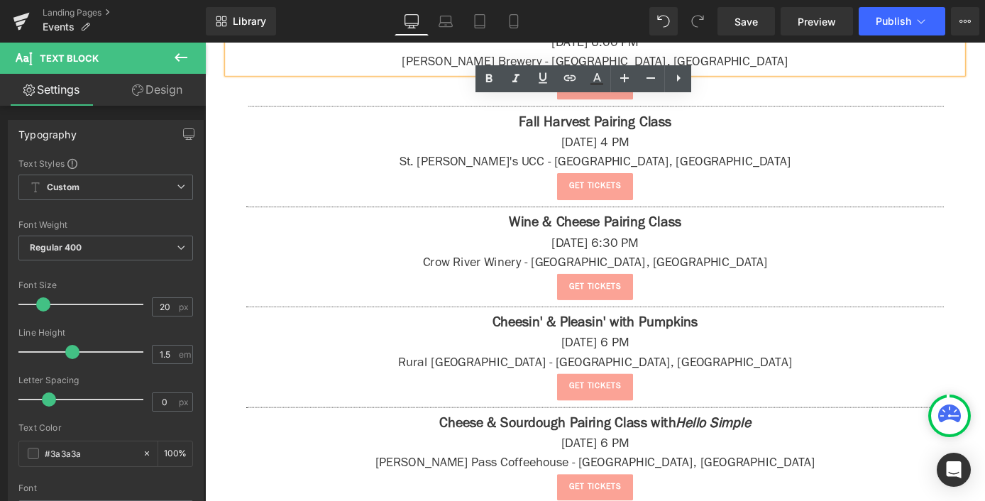
scroll to position [1442, 0]
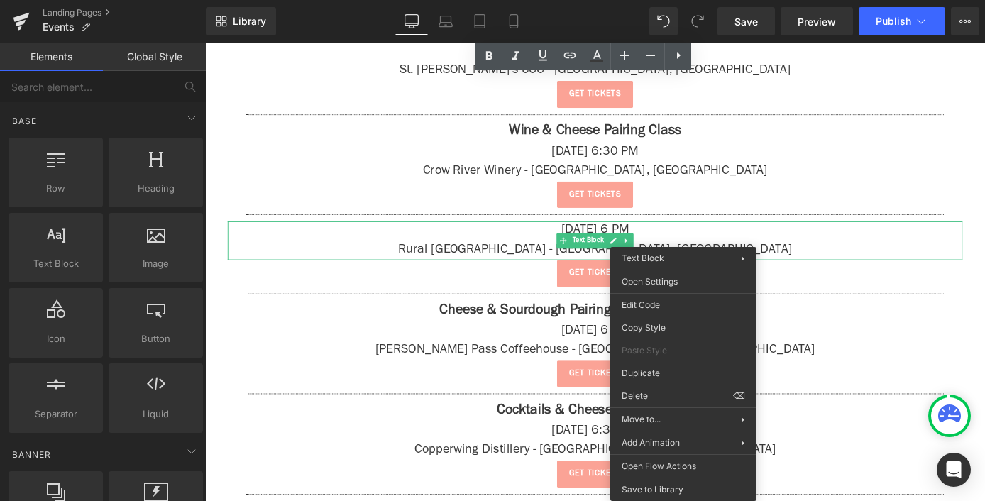
drag, startPoint x: 724, startPoint y: 250, endPoint x: 883, endPoint y: 316, distance: 171.7
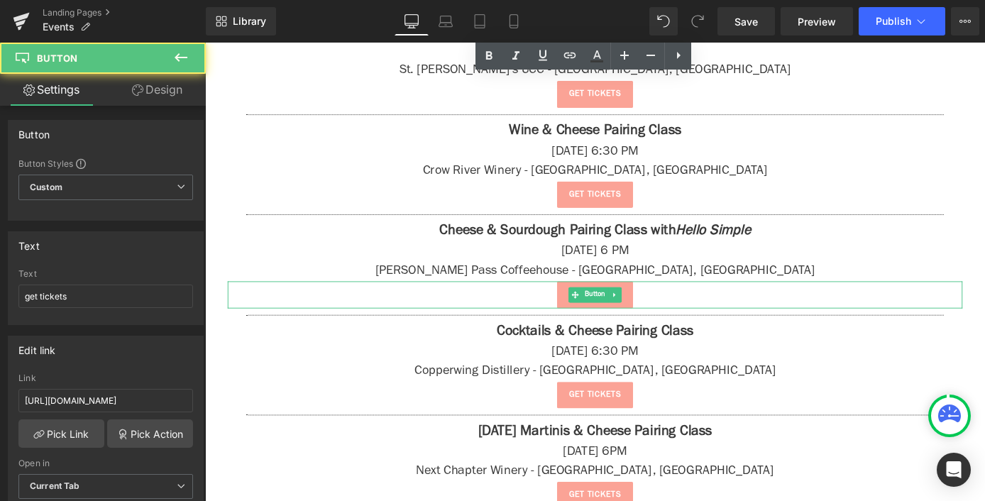
click at [873, 316] on div "get tickets" at bounding box center [634, 321] width 809 height 30
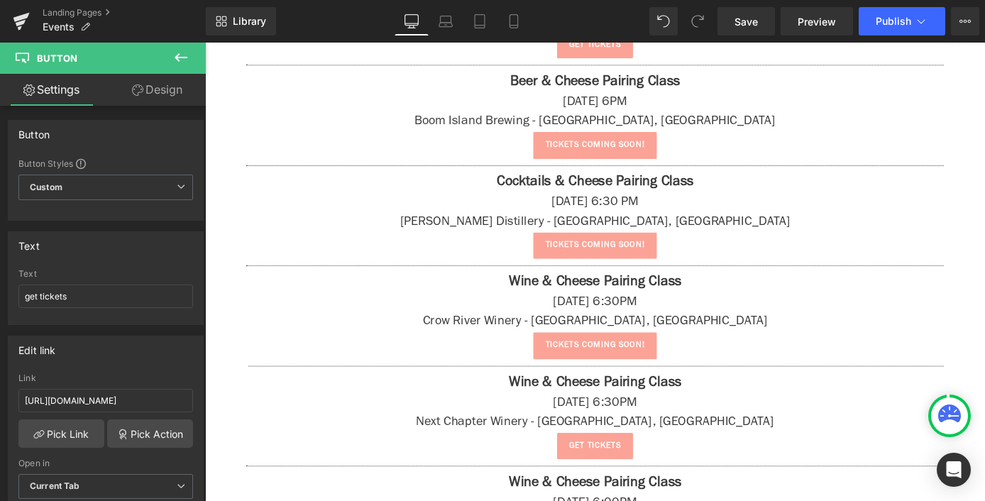
scroll to position [2930, 0]
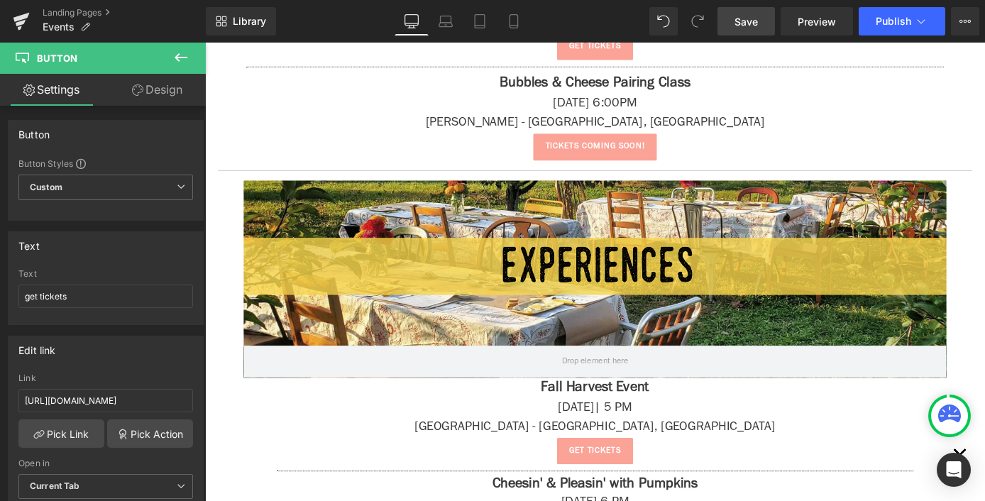
click at [763, 33] on link "Save" at bounding box center [745, 21] width 57 height 28
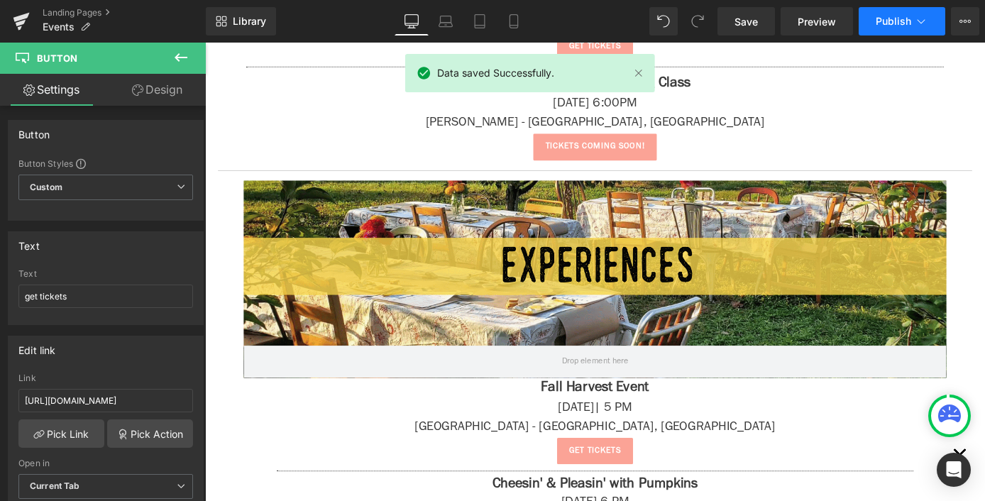
click at [898, 18] on span "Publish" at bounding box center [893, 21] width 35 height 11
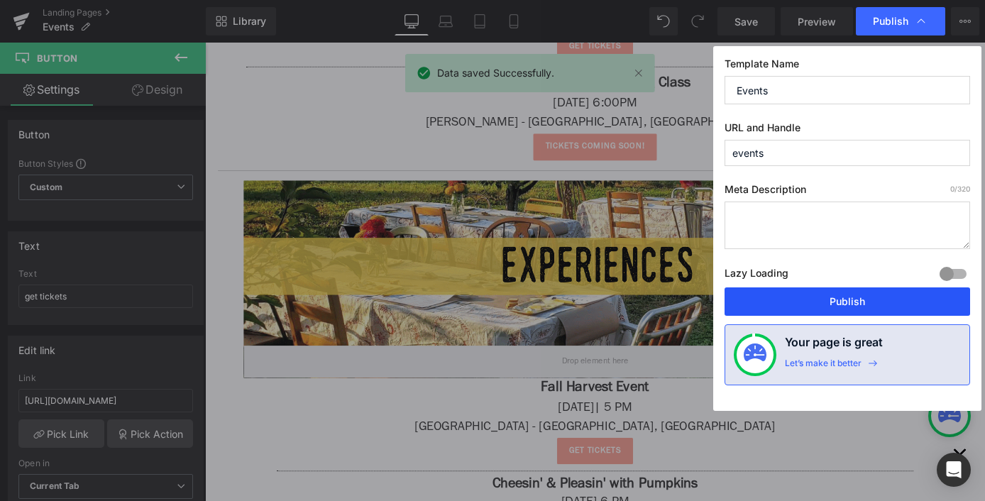
click at [824, 294] on button "Publish" at bounding box center [846, 301] width 245 height 28
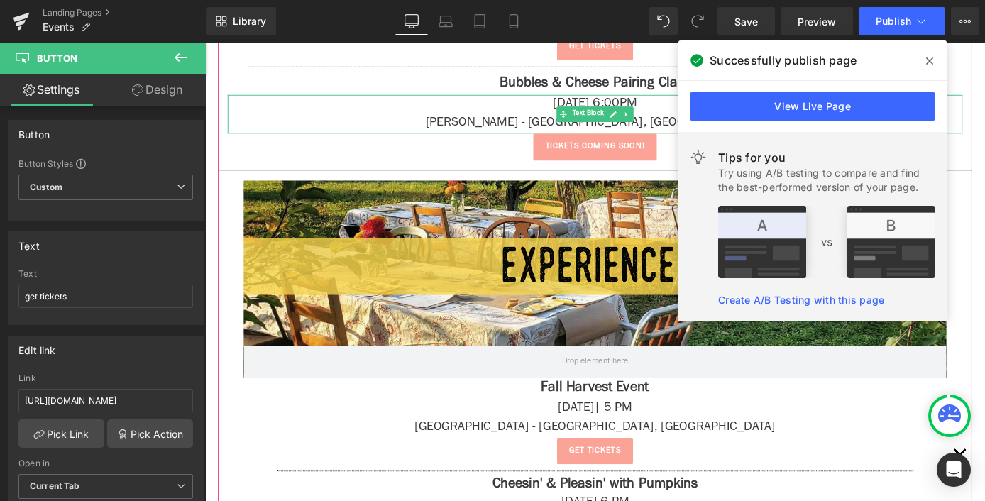
click at [930, 64] on icon at bounding box center [929, 60] width 7 height 11
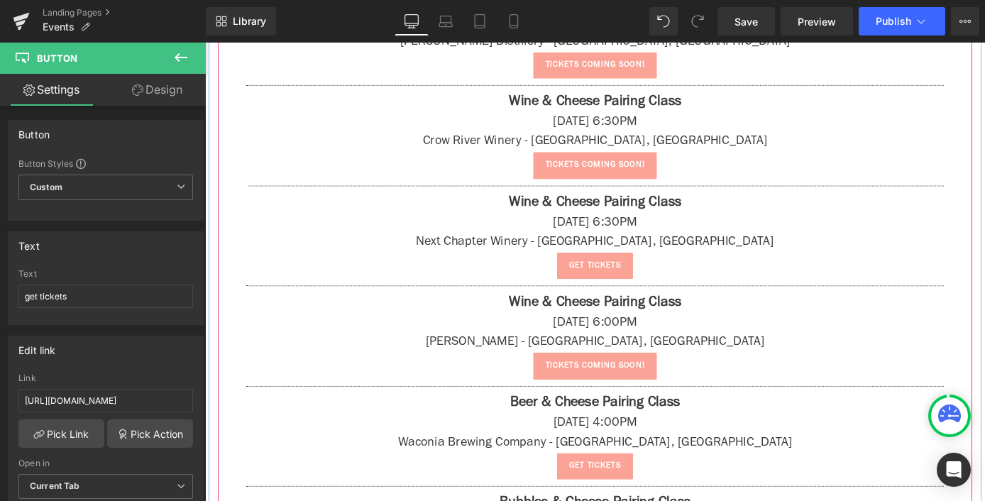
scroll to position [1833, 0]
